Goal: Transaction & Acquisition: Obtain resource

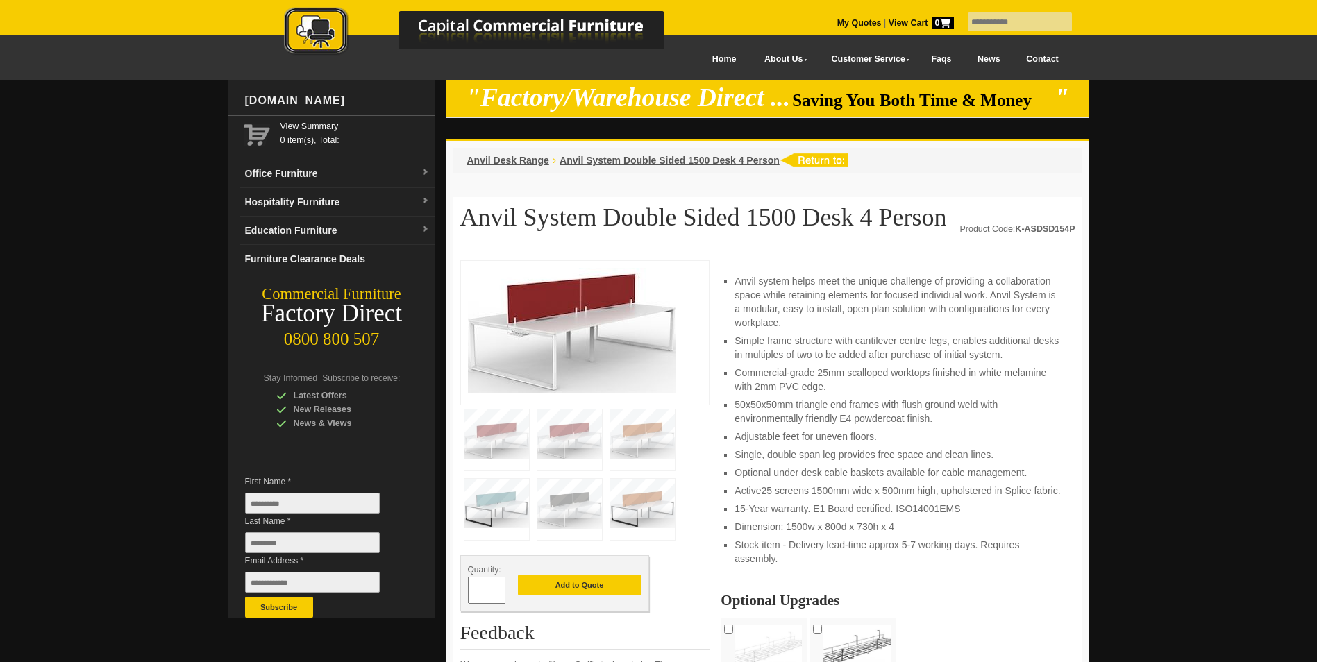
scroll to position [208, 0]
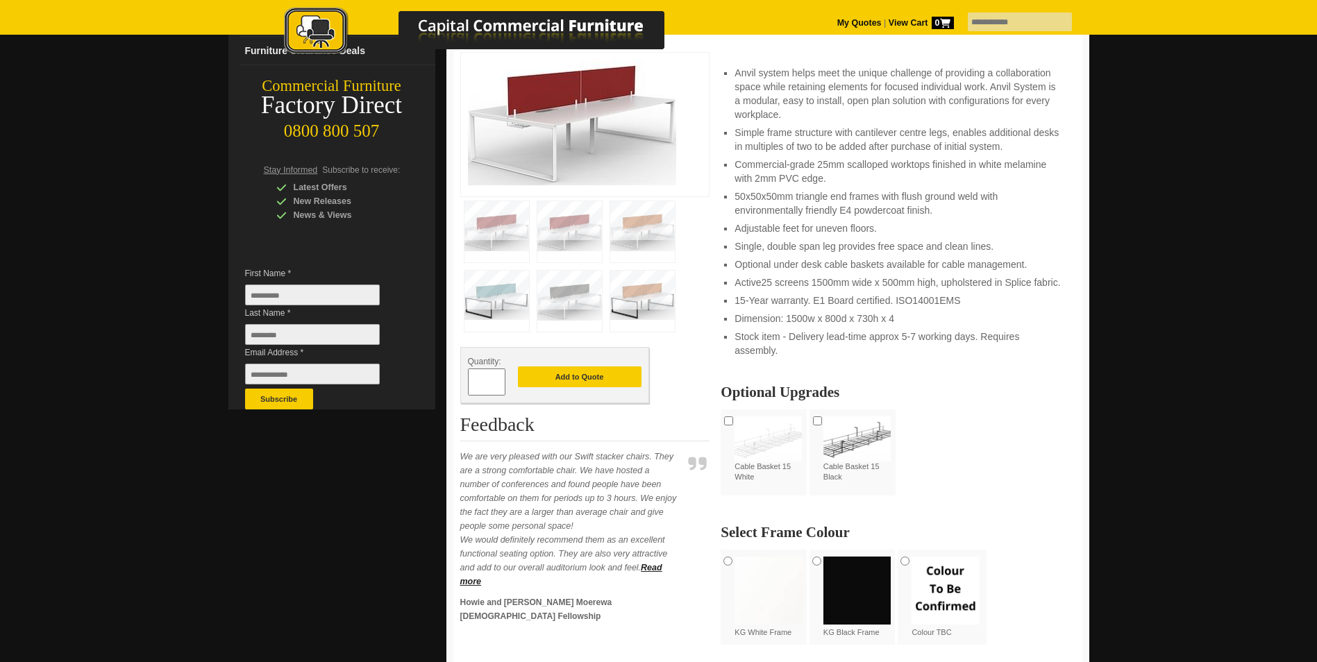
click at [263, 296] on input "First Name *" at bounding box center [312, 295] width 135 height 21
click at [257, 293] on input "First Name *" at bounding box center [312, 295] width 135 height 21
type input "***"
click at [252, 337] on input "Last Name *" at bounding box center [312, 334] width 135 height 21
type input "*****"
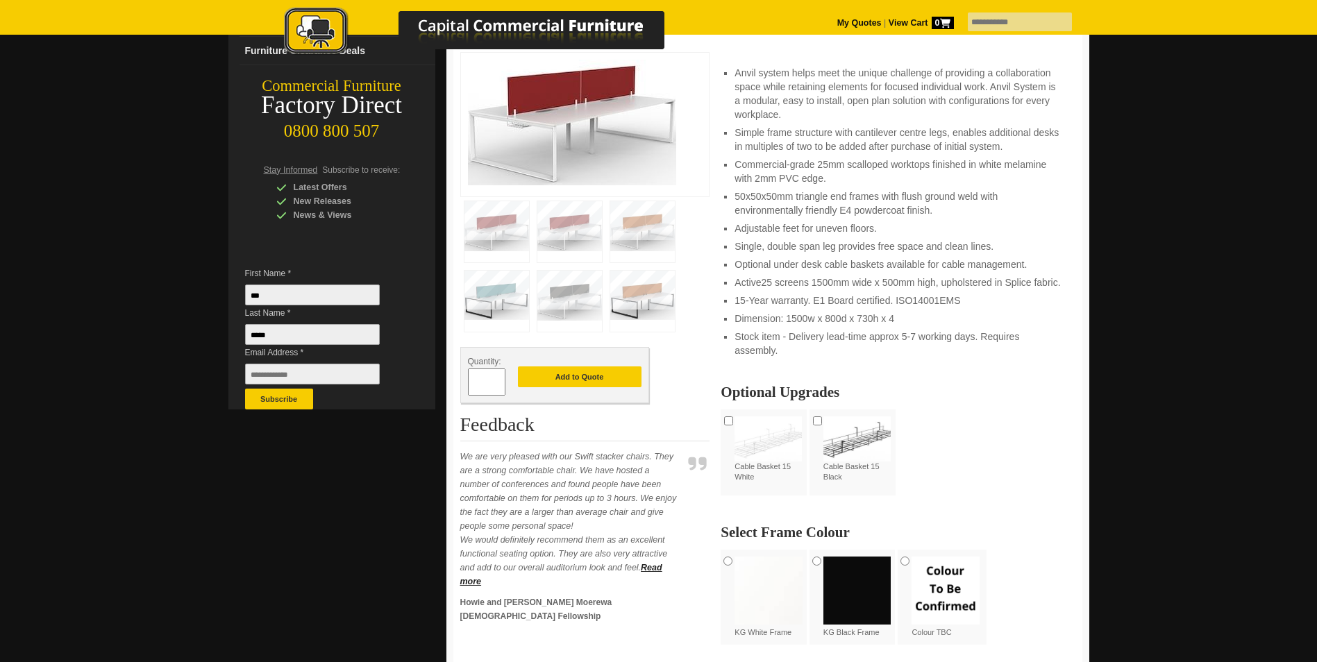
click at [247, 373] on input "Email Address *" at bounding box center [312, 374] width 135 height 21
type input "**********"
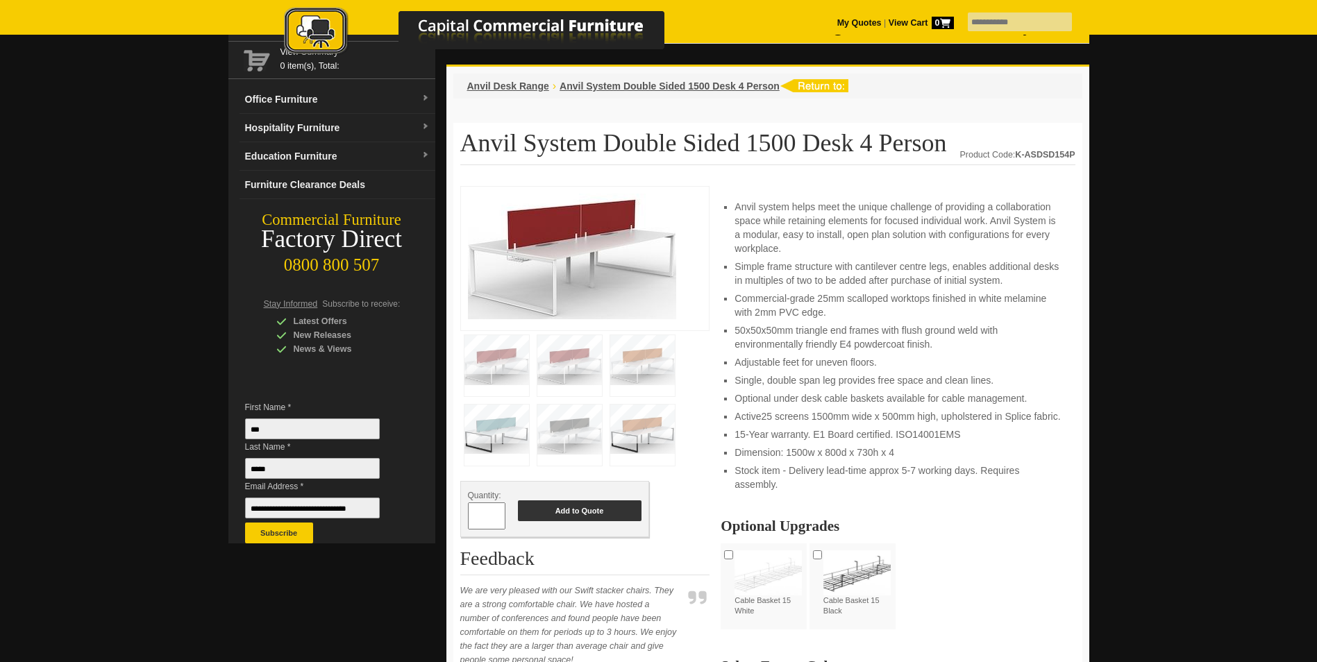
scroll to position [0, 0]
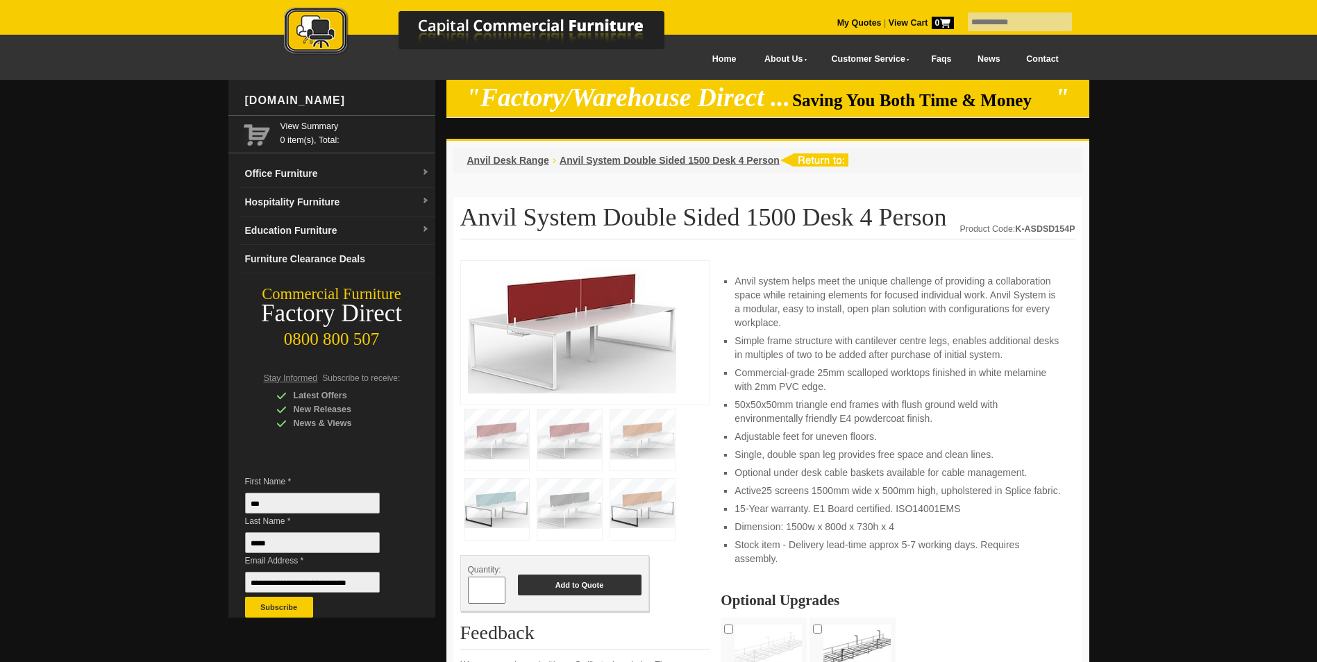
click at [567, 579] on button "Add to Quote" at bounding box center [580, 585] width 124 height 21
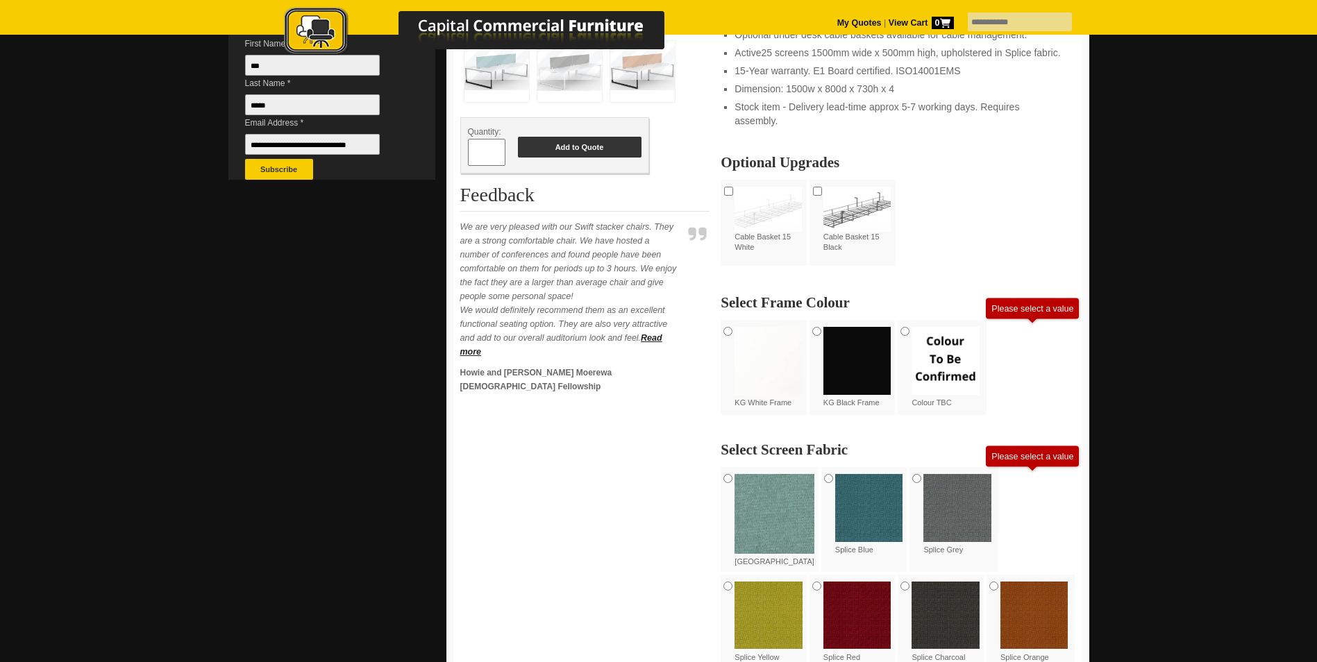
click at [572, 141] on button "Add to Quote" at bounding box center [580, 147] width 124 height 21
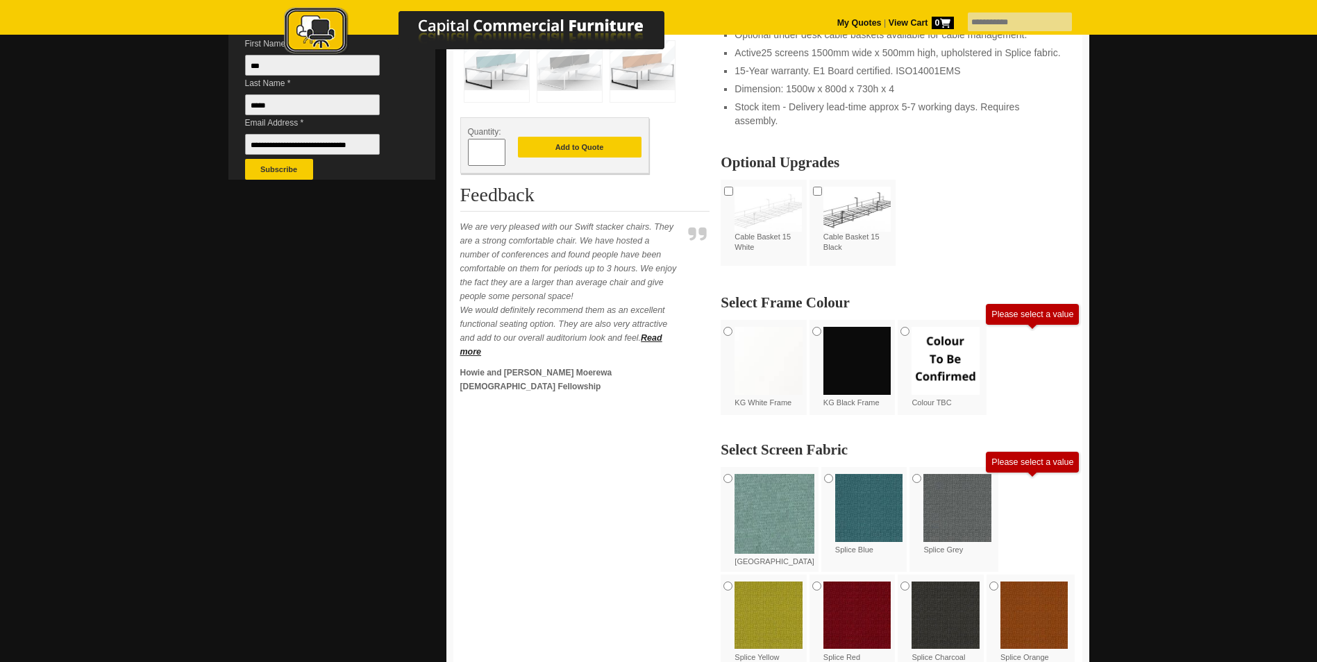
click at [1033, 328] on div "**********" at bounding box center [898, 461] width 354 height 610
click at [951, 362] on img at bounding box center [946, 361] width 68 height 68
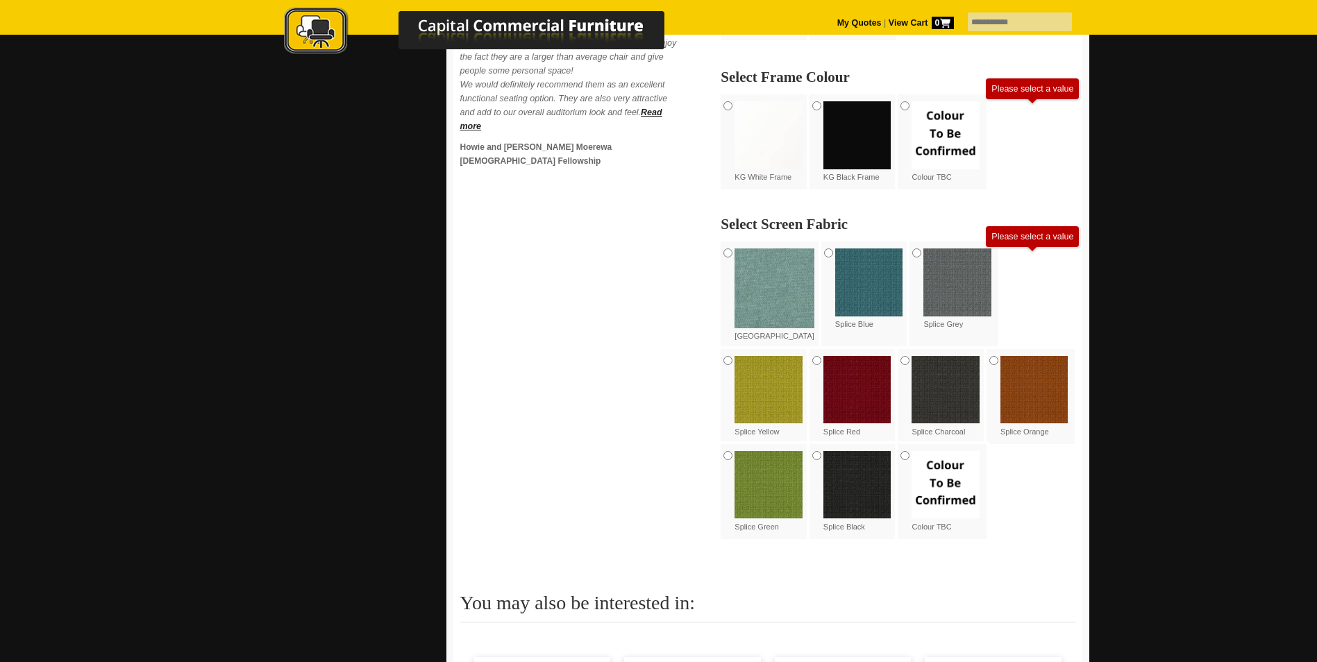
scroll to position [716, 0]
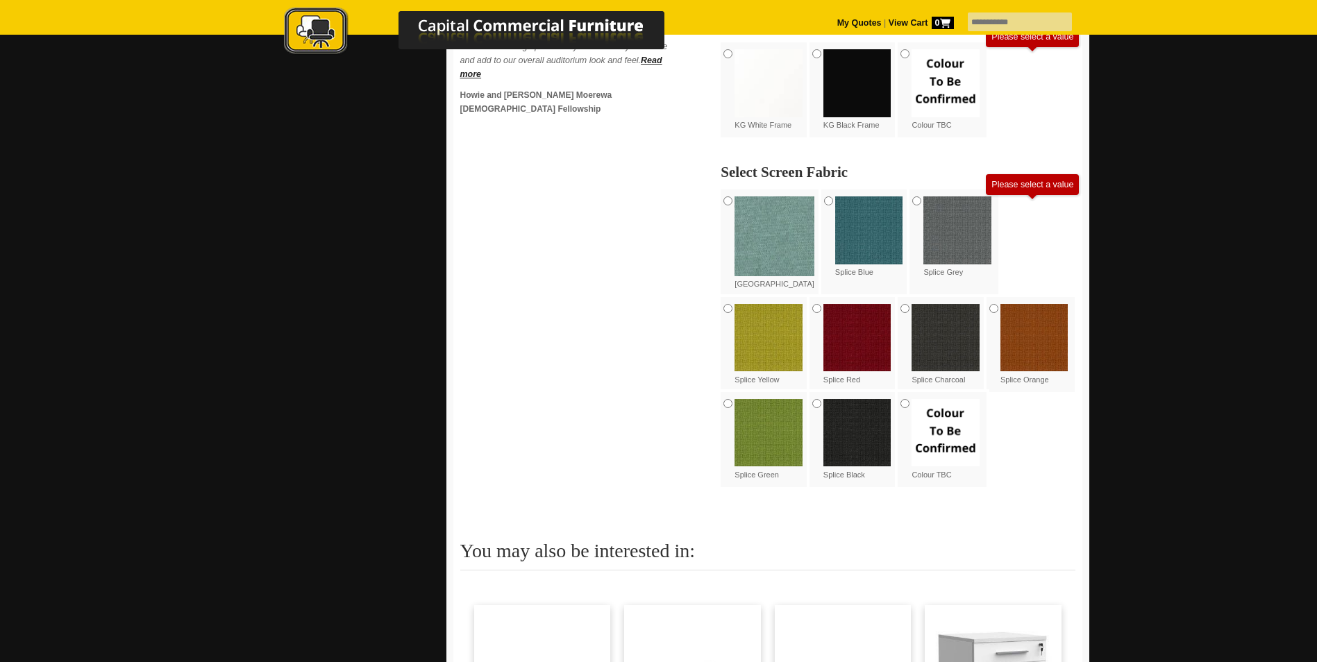
click at [912, 403] on img at bounding box center [946, 433] width 68 height 68
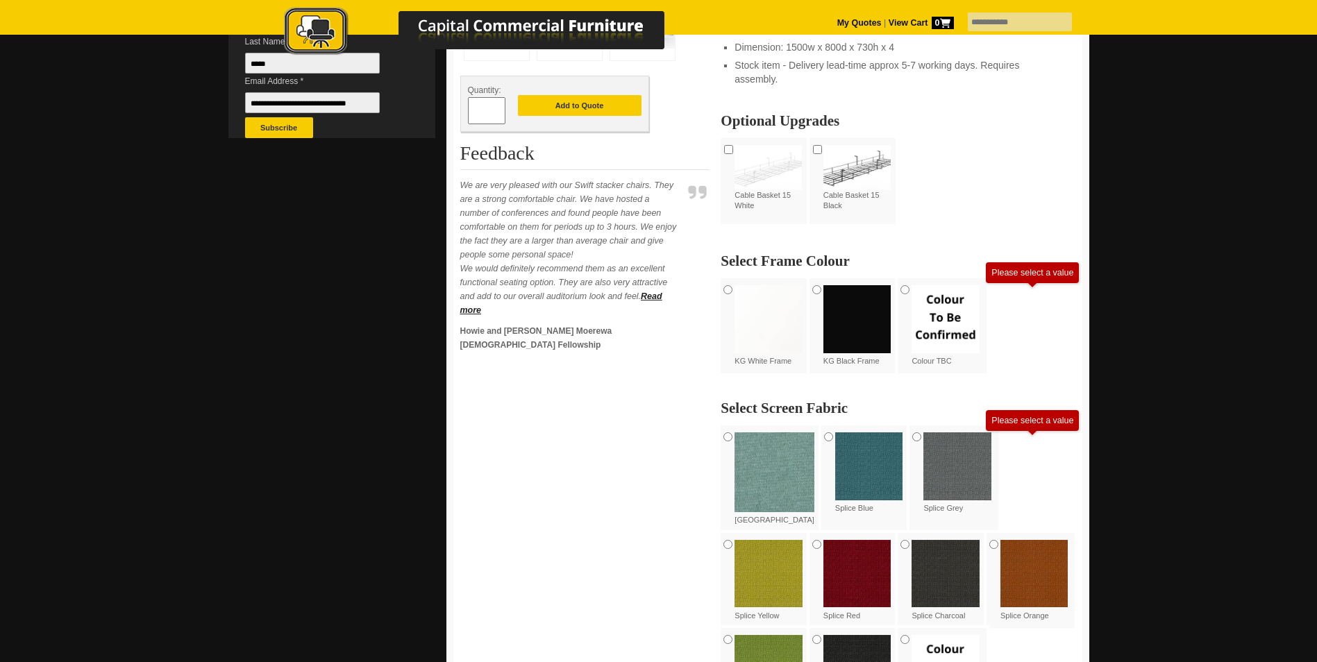
scroll to position [299, 0]
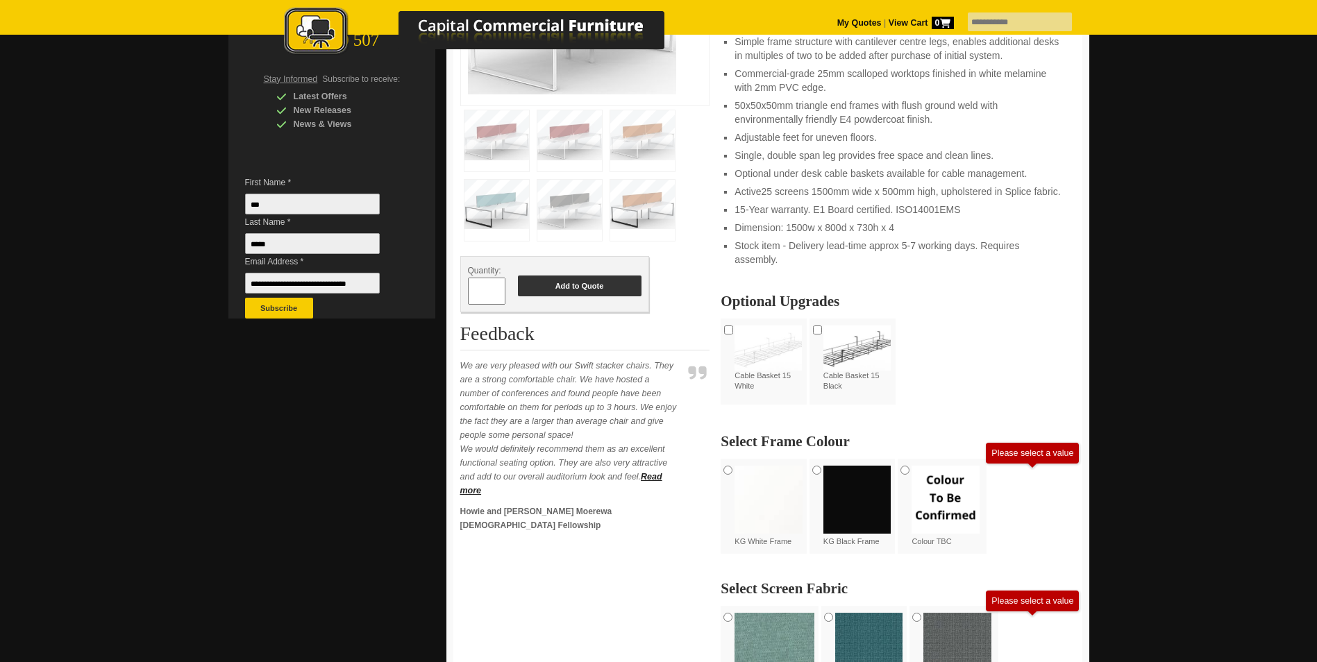
click at [586, 280] on button "Add to Quote" at bounding box center [580, 286] width 124 height 21
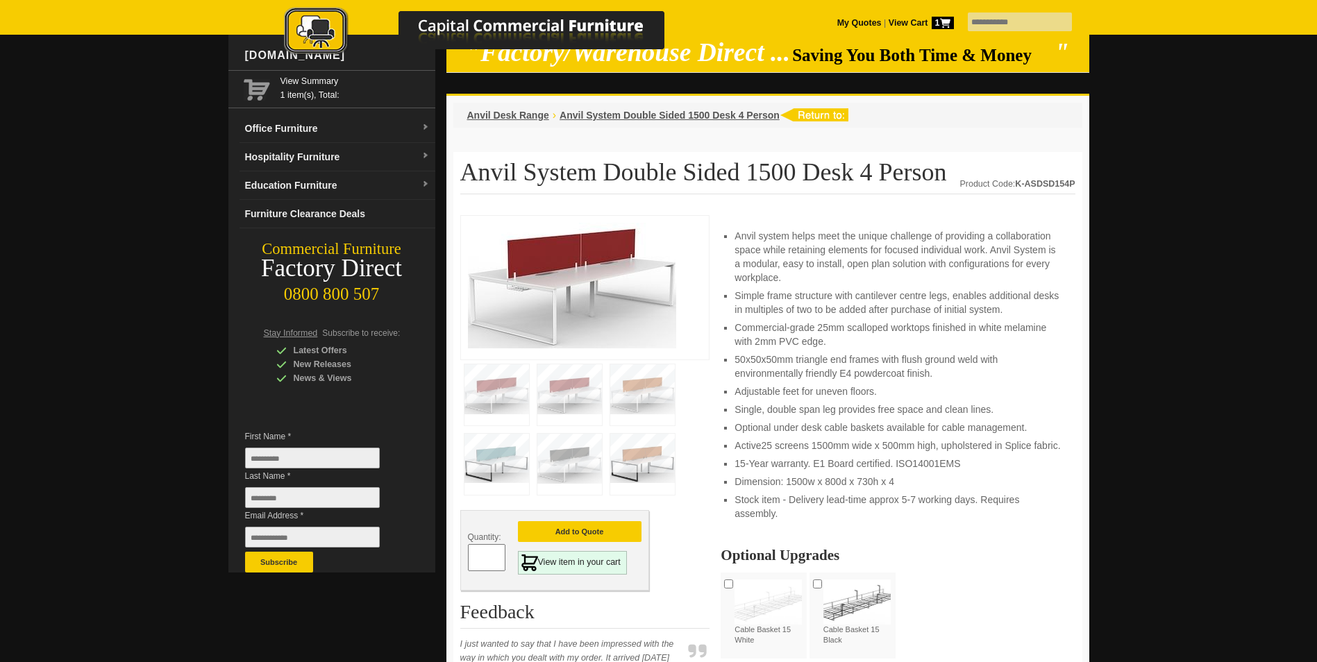
scroll to position [69, 0]
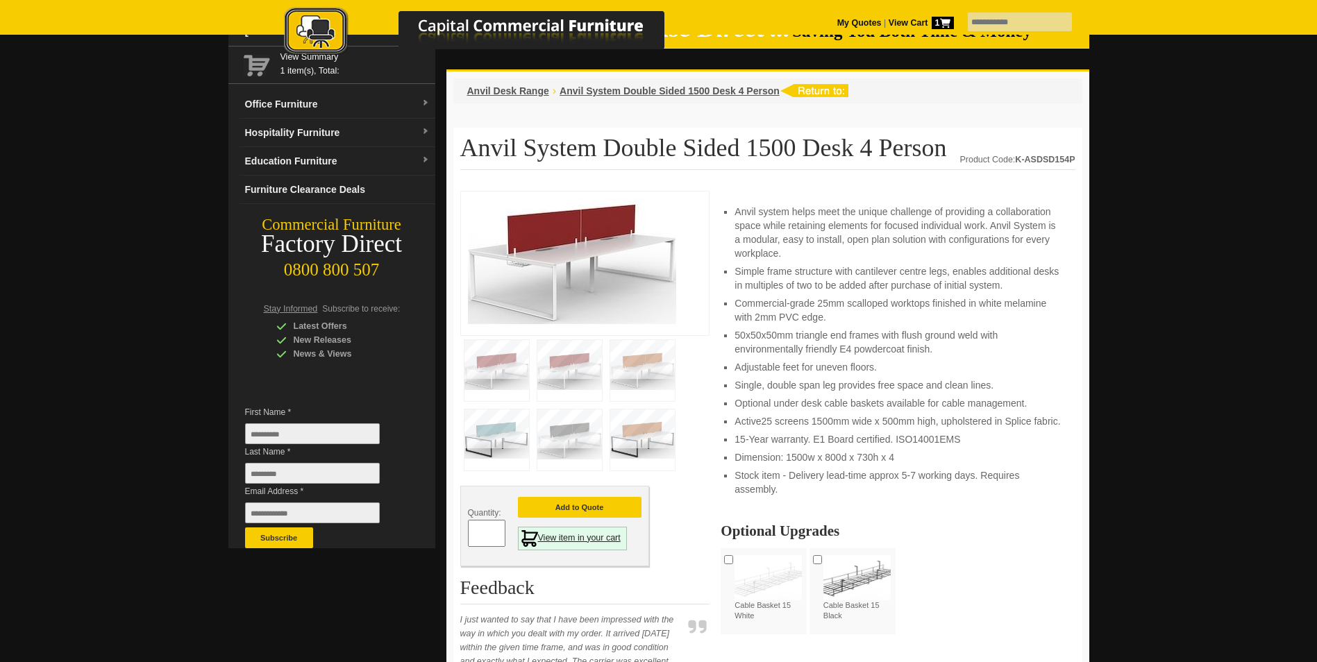
click at [553, 534] on link "View item in your cart" at bounding box center [572, 539] width 109 height 24
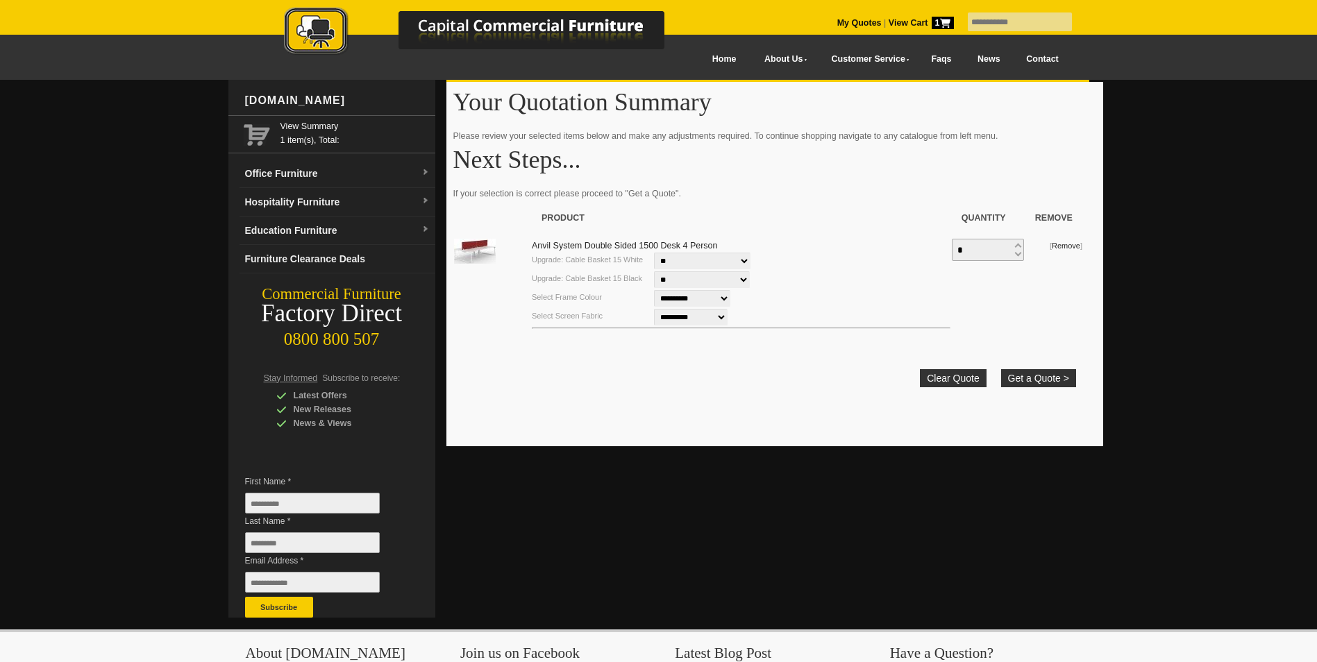
drag, startPoint x: 306, startPoint y: 508, endPoint x: 249, endPoint y: 506, distance: 57.6
click at [249, 506] on input "First Name *" at bounding box center [312, 503] width 135 height 21
click at [1041, 376] on button "Get a Quote >" at bounding box center [1038, 378] width 75 height 18
